Goal: Information Seeking & Learning: Understand process/instructions

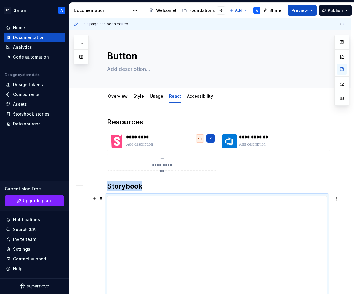
scroll to position [210, 0]
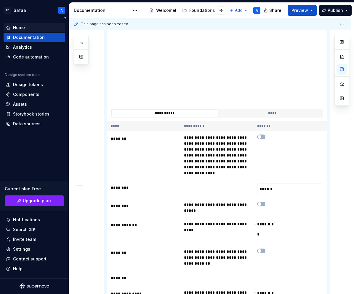
click at [18, 26] on div "Home" at bounding box center [19, 28] width 12 height 6
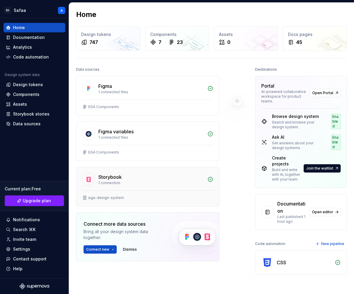
click at [148, 173] on div "Storybook 1 connection" at bounding box center [147, 178] width 143 height 23
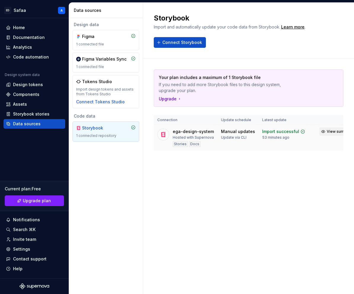
click at [327, 132] on span "View summary" at bounding box center [340, 131] width 26 height 5
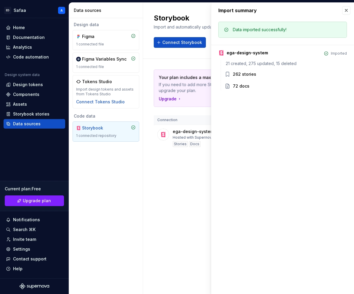
click at [198, 187] on div "Storybook Import and automatically update your code data from Storybook. Learn …" at bounding box center [248, 148] width 211 height 291
click at [346, 8] on button "button" at bounding box center [346, 10] width 8 height 8
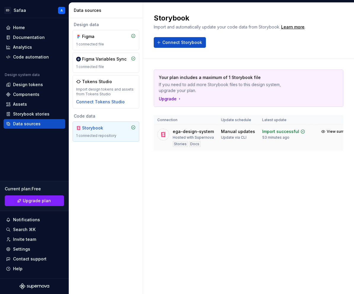
scroll to position [0, 19]
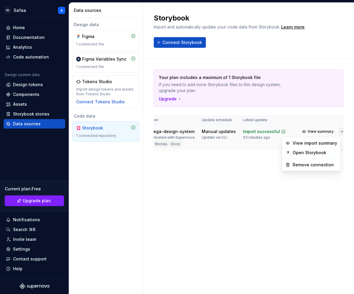
click at [336, 130] on html "[PERSON_NAME] A Home Documentation Analytics Code automation Design system data…" at bounding box center [177, 147] width 354 height 294
click at [324, 155] on link "Open Storybook" at bounding box center [315, 152] width 44 height 6
